Goal: Information Seeking & Learning: Learn about a topic

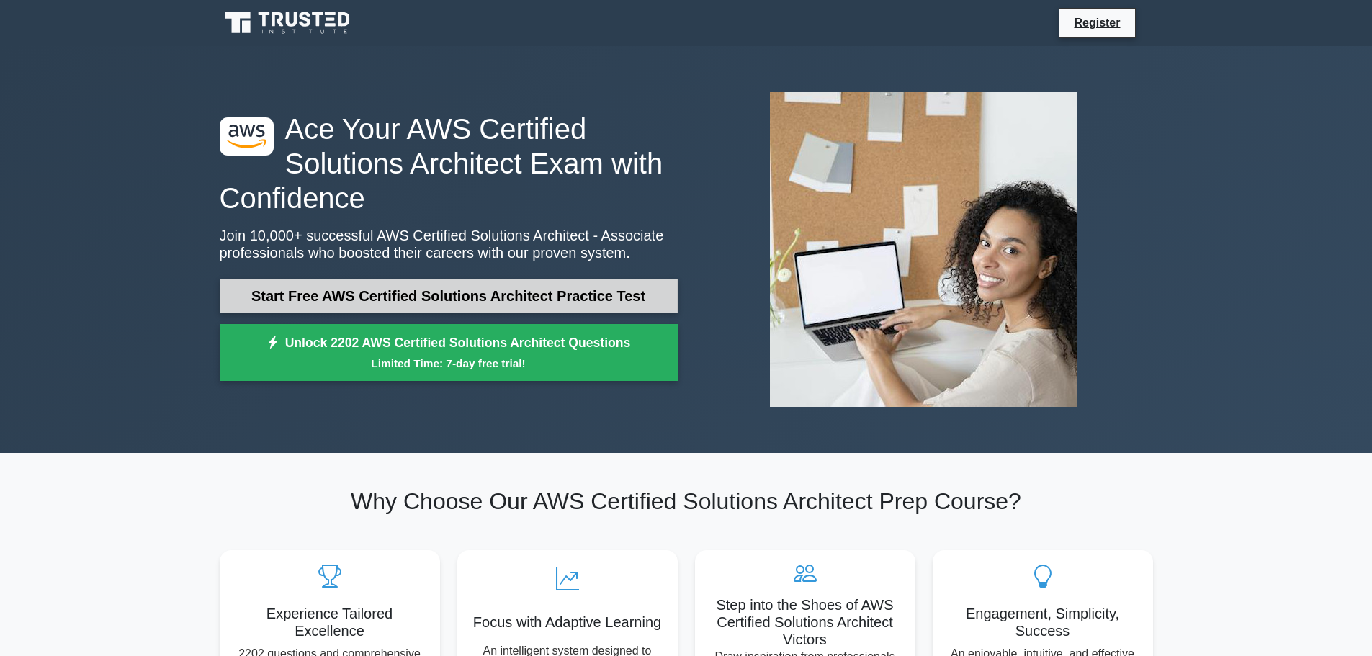
click at [604, 296] on link "Start Free AWS Certified Solutions Architect Practice Test" at bounding box center [449, 296] width 458 height 35
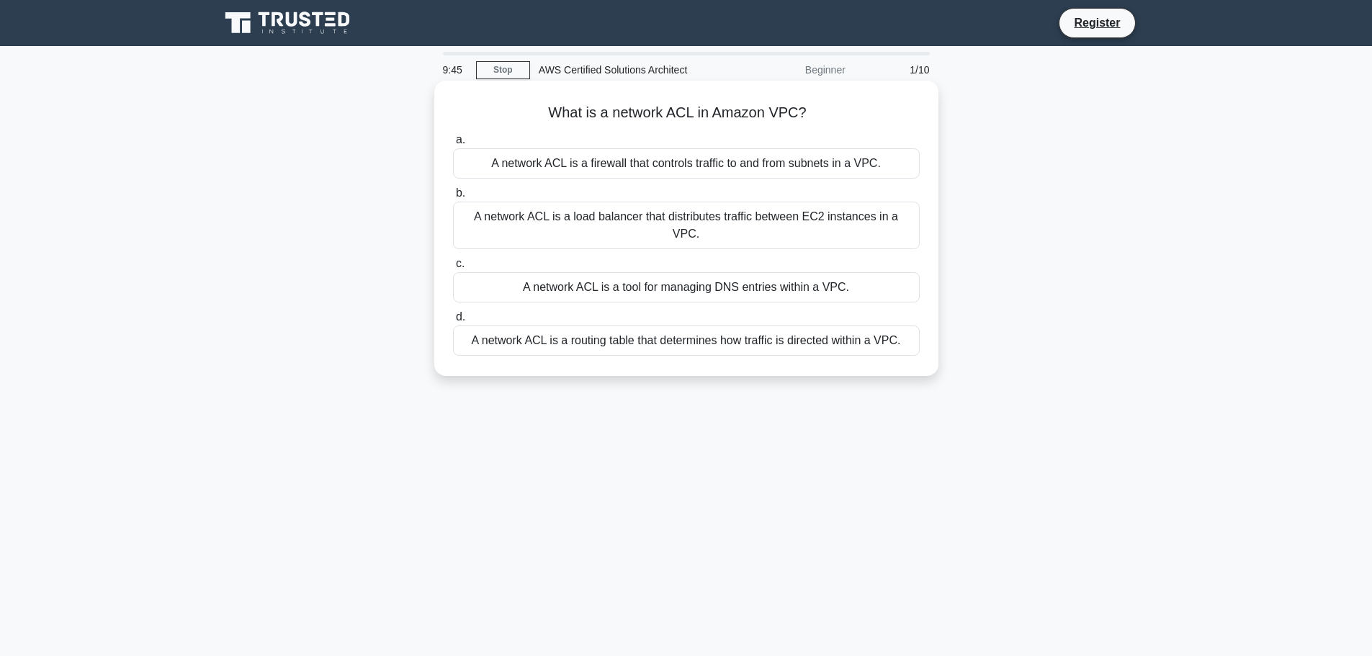
click at [630, 161] on div "A network ACL is a firewall that controls traffic to and from subnets in a VPC." at bounding box center [686, 163] width 467 height 30
click at [453, 145] on input "a. A network ACL is a firewall that controls traffic to and from subnets in a V…" at bounding box center [453, 139] width 0 height 9
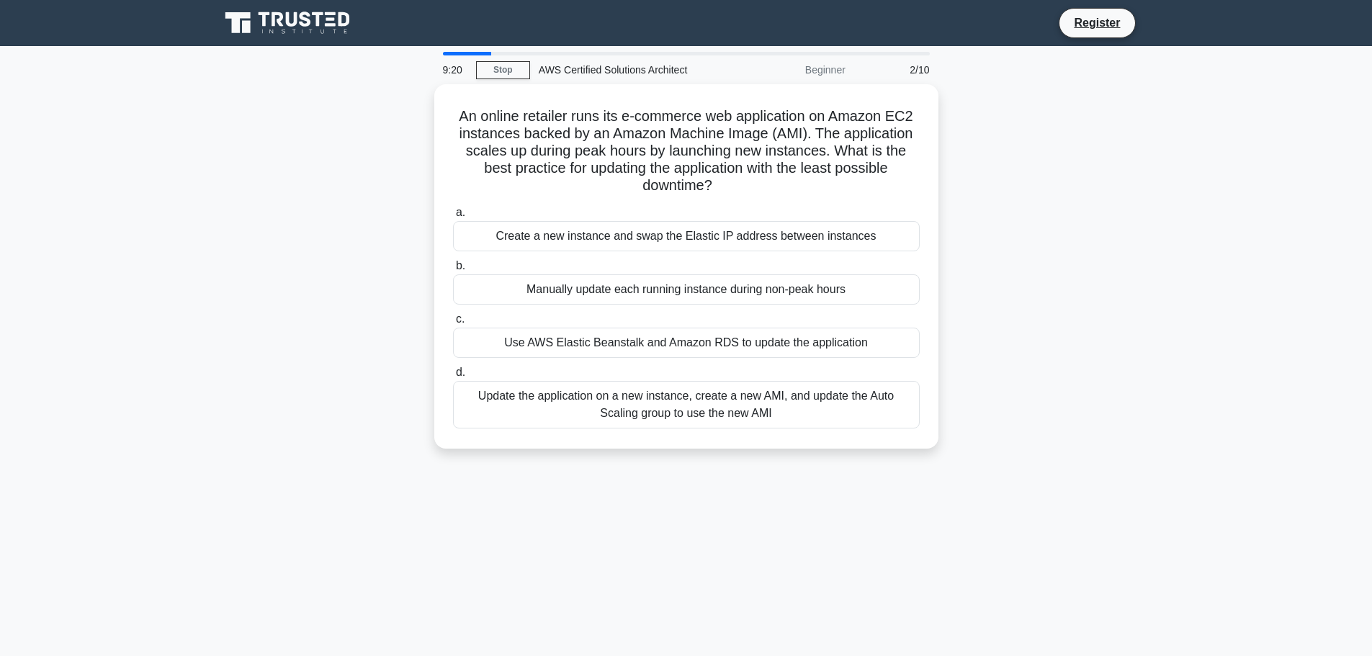
click at [662, 407] on div "Update the application on a new instance, create a new AMI, and update the Auto…" at bounding box center [686, 405] width 467 height 48
click at [453, 377] on input "d. Update the application on a new instance, create a new AMI, and update the A…" at bounding box center [453, 372] width 0 height 9
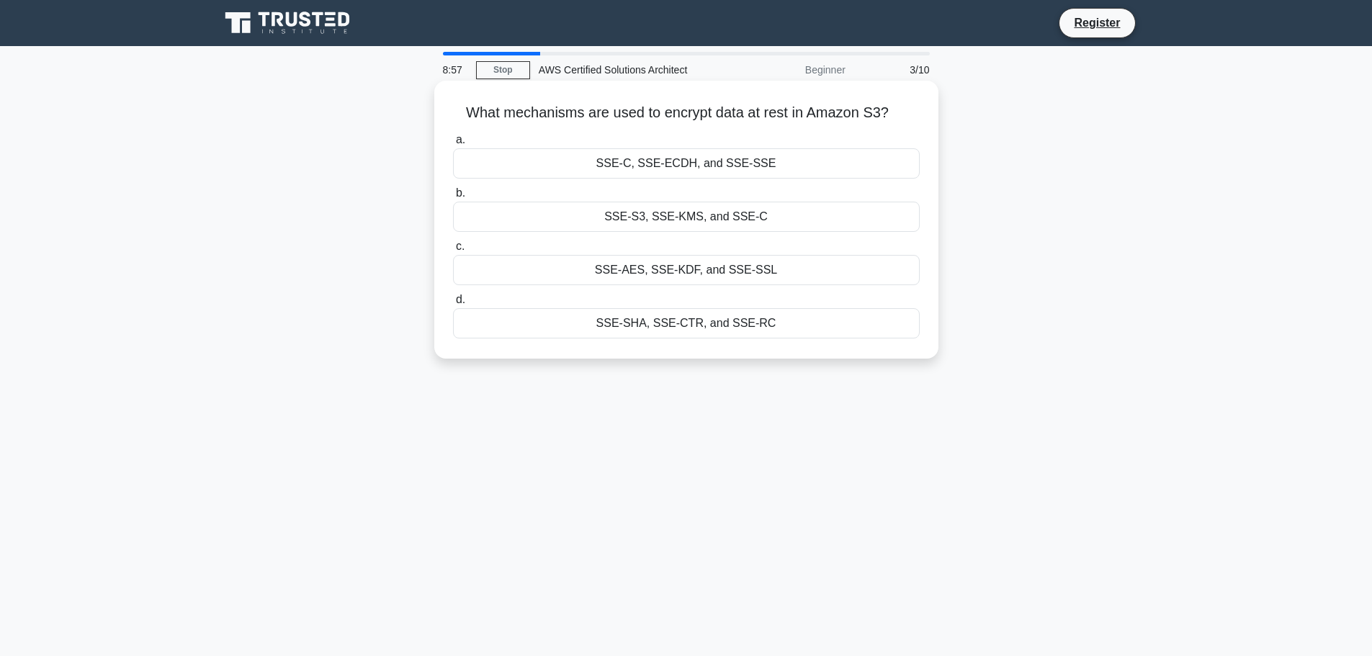
click at [649, 277] on div "SSE-AES, SSE-KDF, and SSE-SSL" at bounding box center [686, 270] width 467 height 30
click at [453, 251] on input "c. SSE-AES, SSE-KDF, and SSE-SSL" at bounding box center [453, 246] width 0 height 9
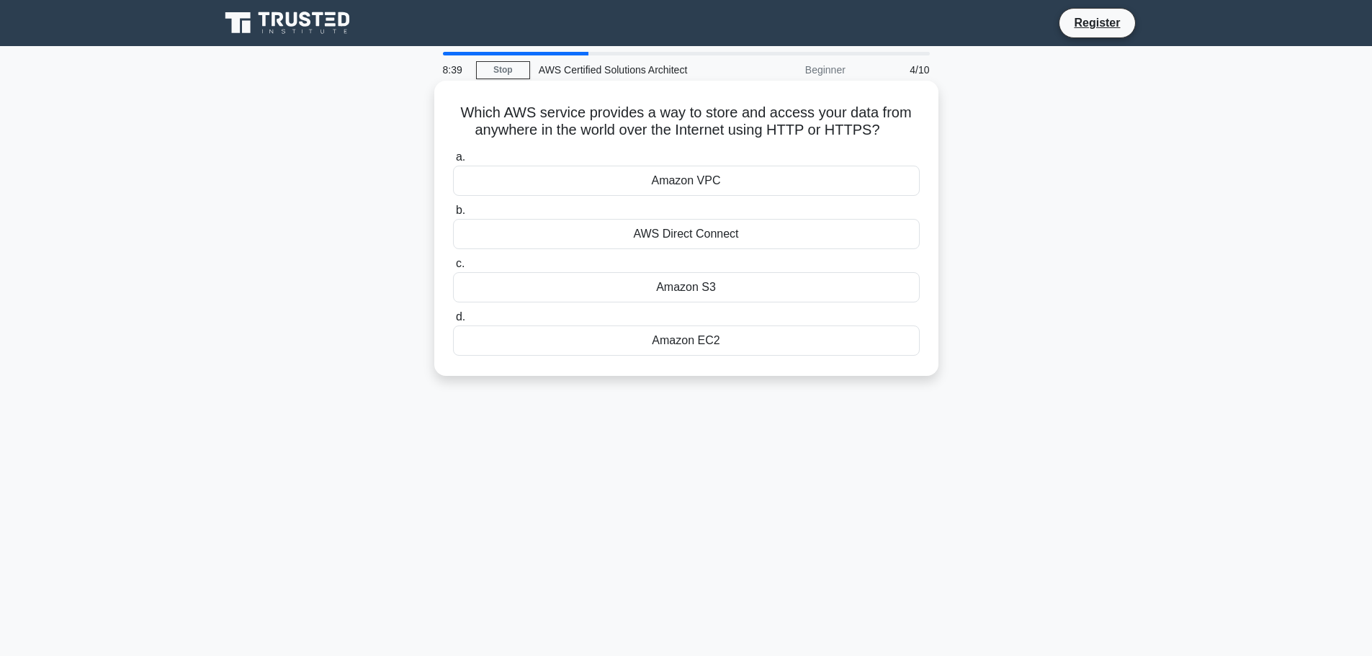
drag, startPoint x: 670, startPoint y: 292, endPoint x: 671, endPoint y: 263, distance: 28.8
click at [671, 263] on label "c. Amazon S3" at bounding box center [686, 279] width 467 height 48
click at [453, 263] on input "c. Amazon S3" at bounding box center [453, 263] width 0 height 9
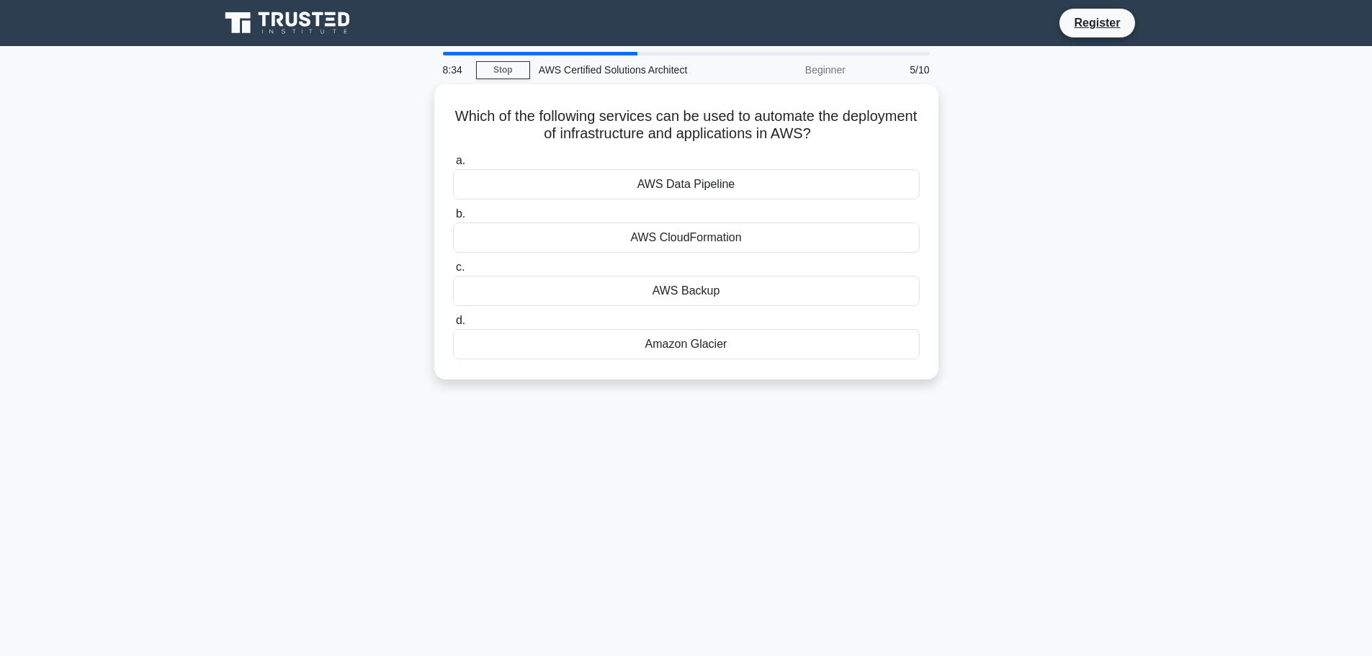
drag, startPoint x: 670, startPoint y: 273, endPoint x: 533, endPoint y: 535, distance: 296.0
click at [533, 535] on div "8:34 Stop AWS Certified Solutions Architect Beginner 5/10 Which of the followin…" at bounding box center [686, 412] width 951 height 720
click at [686, 238] on div "AWS CloudFormation" at bounding box center [686, 234] width 467 height 30
click at [453, 215] on input "b. AWS CloudFormation" at bounding box center [453, 210] width 0 height 9
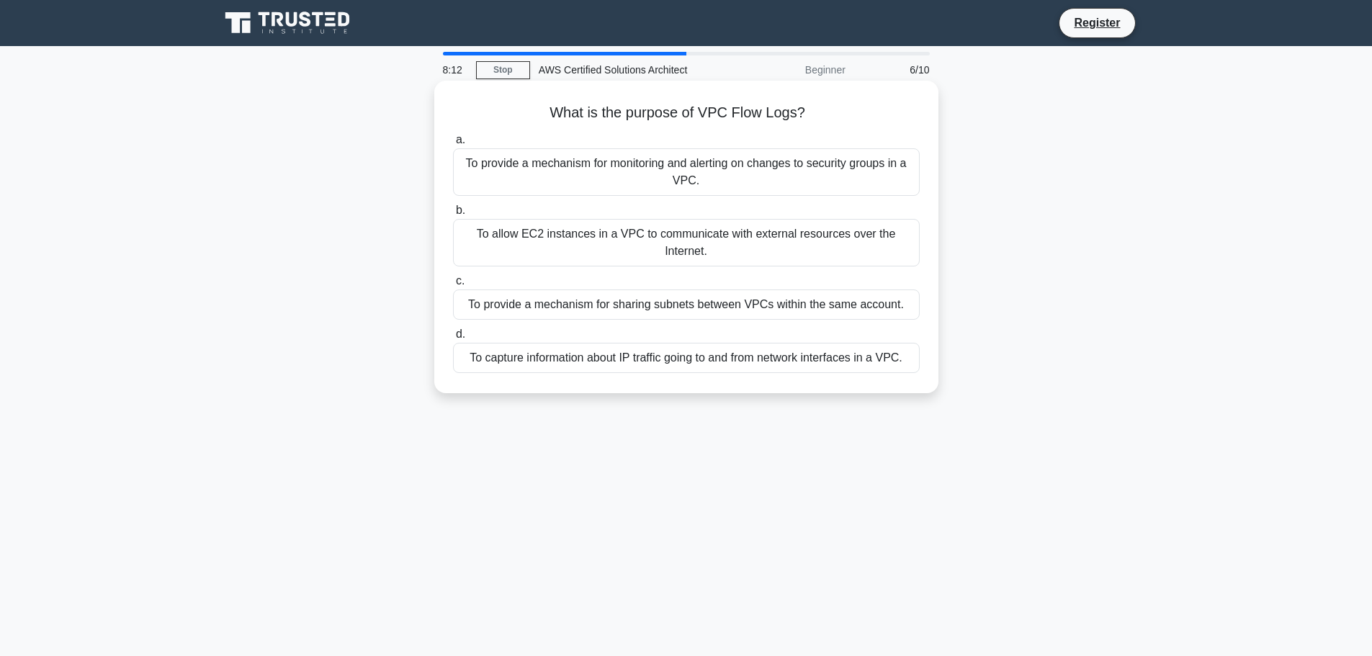
click at [750, 359] on div "To capture information about IP traffic going to and from network interfaces in…" at bounding box center [686, 358] width 467 height 30
click at [453, 339] on input "d. To capture information about IP traffic going to and from network interfaces…" at bounding box center [453, 334] width 0 height 9
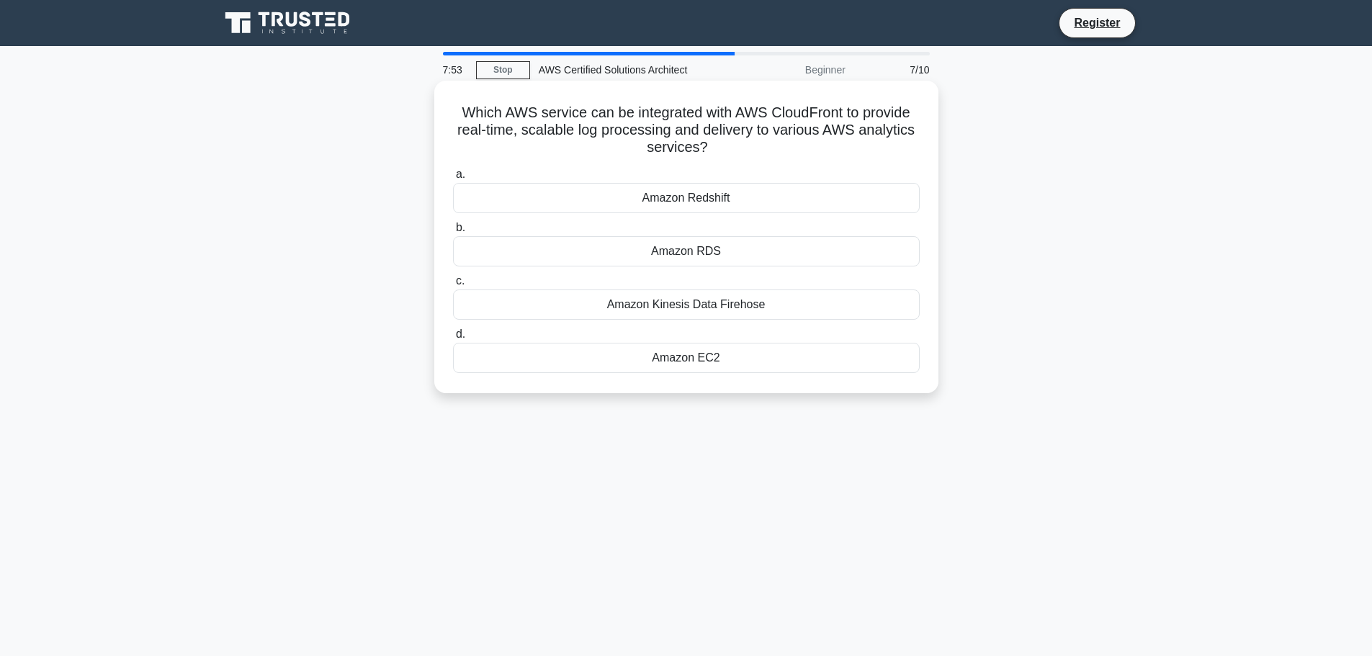
click at [742, 300] on div "Amazon Kinesis Data Firehose" at bounding box center [686, 304] width 467 height 30
click at [453, 286] on input "c. Amazon Kinesis Data Firehose" at bounding box center [453, 281] width 0 height 9
click at [731, 201] on div "S3 Object Tagging" at bounding box center [686, 198] width 467 height 30
click at [453, 179] on input "a. S3 Object Tagging" at bounding box center [453, 174] width 0 height 9
click at [709, 254] on div "Amazon S3" at bounding box center [686, 251] width 467 height 30
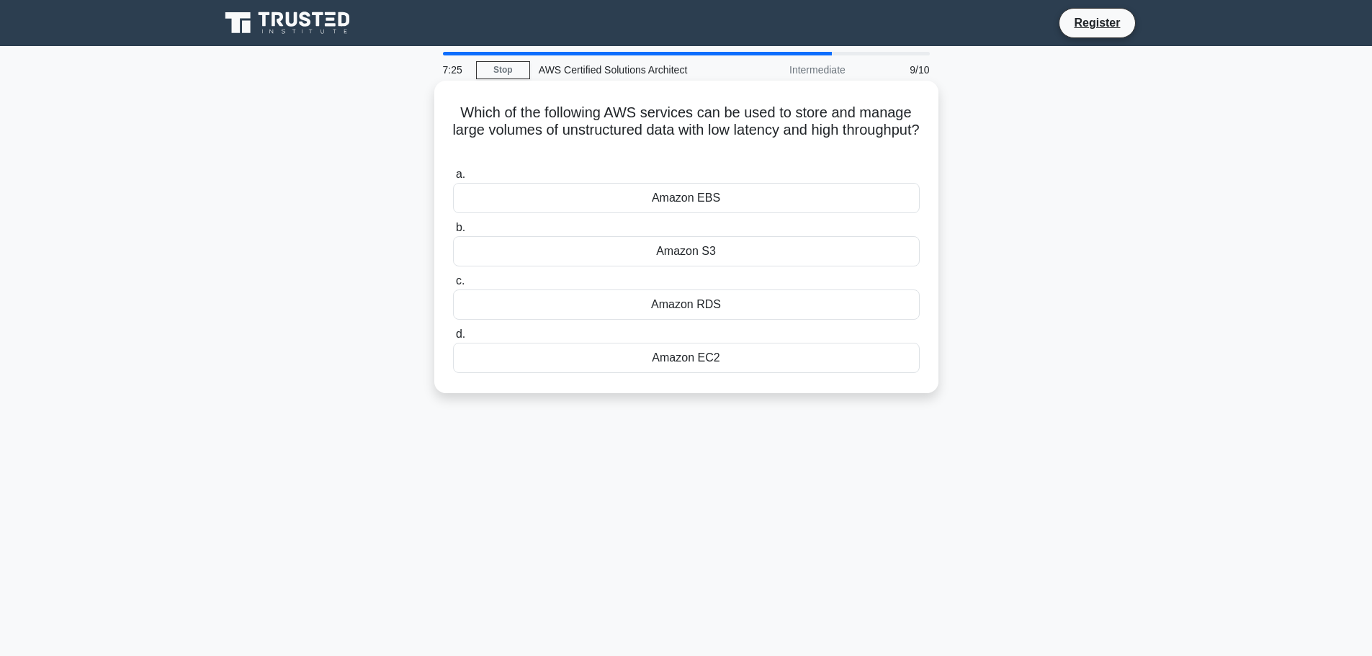
click at [453, 233] on input "b. Amazon S3" at bounding box center [453, 227] width 0 height 9
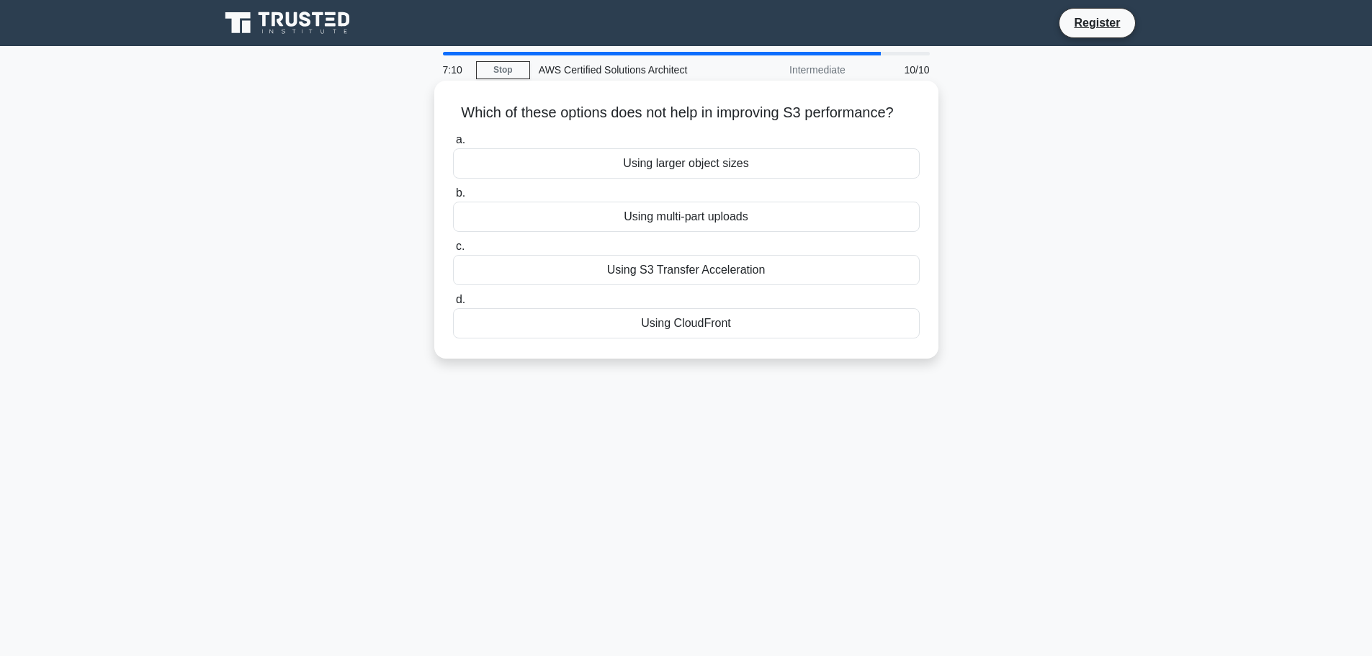
click at [737, 318] on div "Using CloudFront" at bounding box center [686, 323] width 467 height 30
click at [453, 305] on input "d. Using CloudFront" at bounding box center [453, 299] width 0 height 9
